Goal: Find specific page/section: Find specific page/section

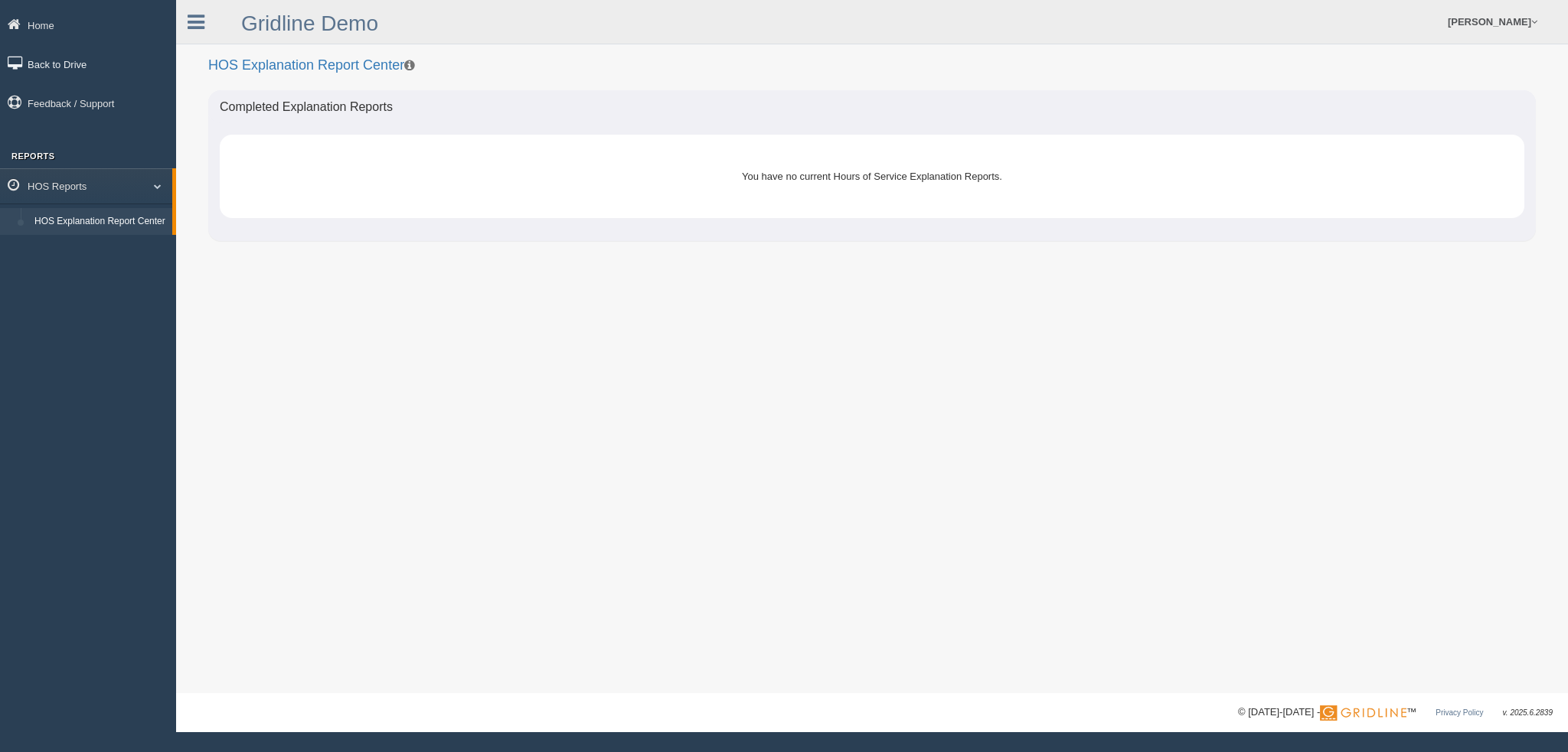
click at [95, 74] on link "Back to Drive" at bounding box center [88, 64] width 176 height 35
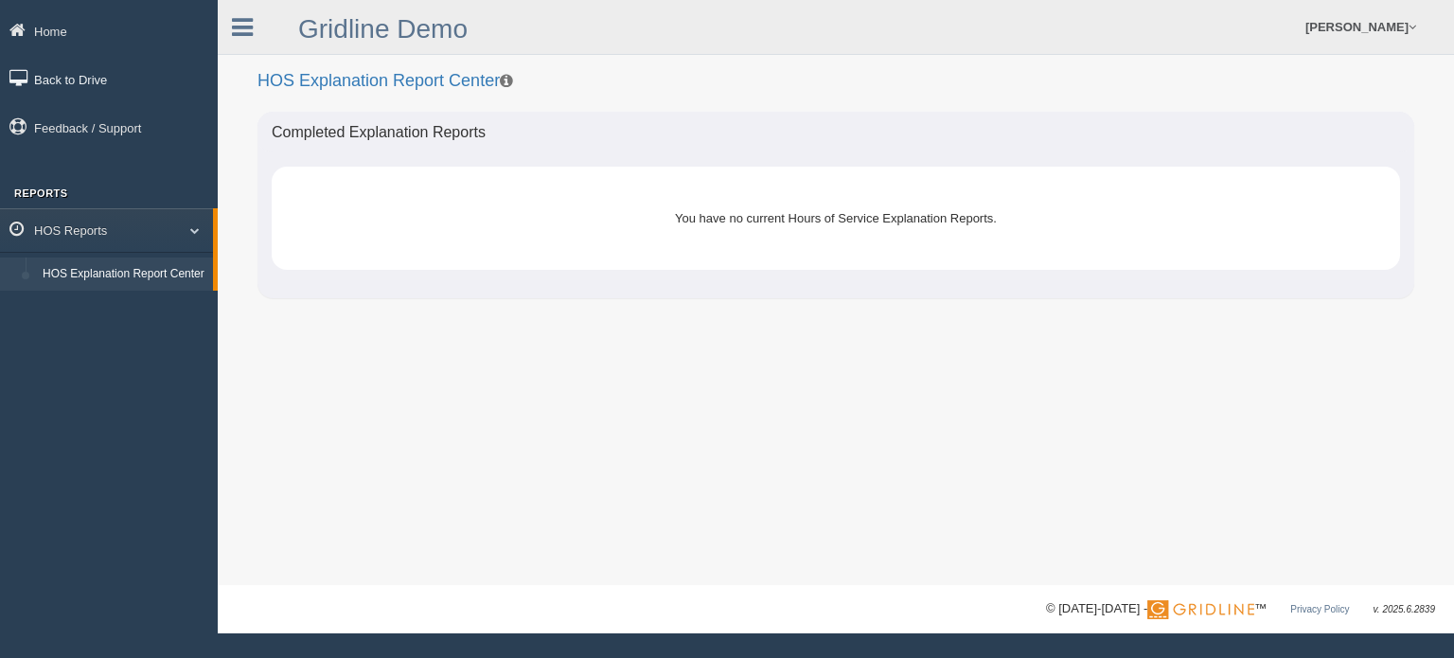
click at [79, 79] on link "Back to Drive" at bounding box center [109, 79] width 218 height 43
click at [83, 75] on link "Back to Drive" at bounding box center [109, 79] width 218 height 43
